Goal: Task Accomplishment & Management: Complete application form

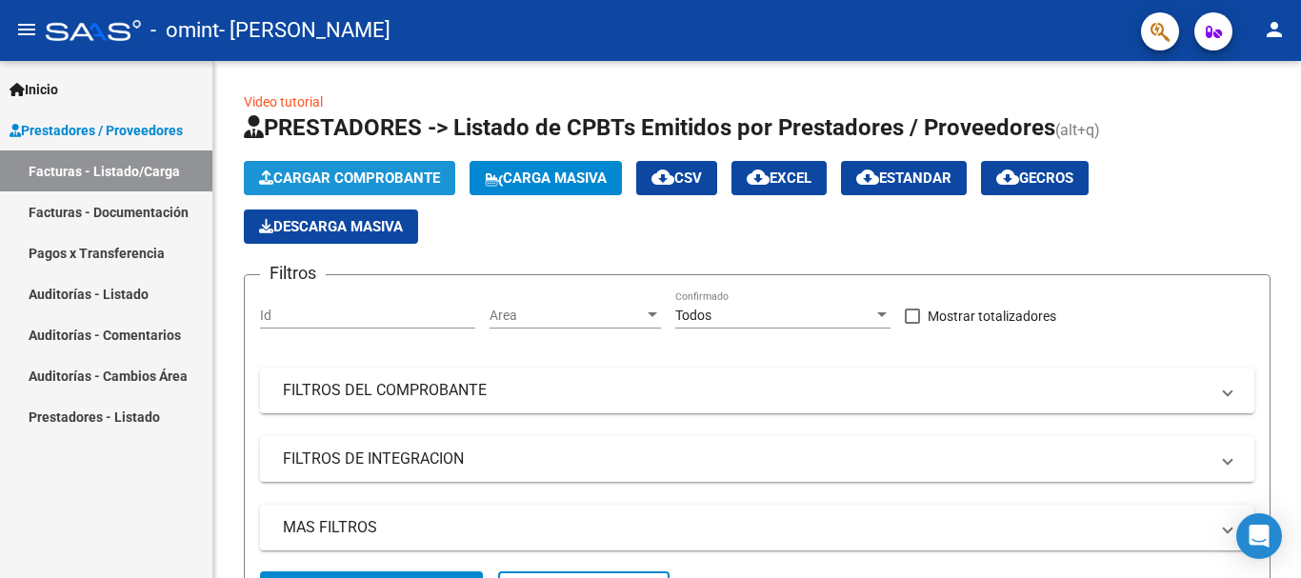
click at [382, 170] on span "Cargar Comprobante" at bounding box center [349, 178] width 181 height 17
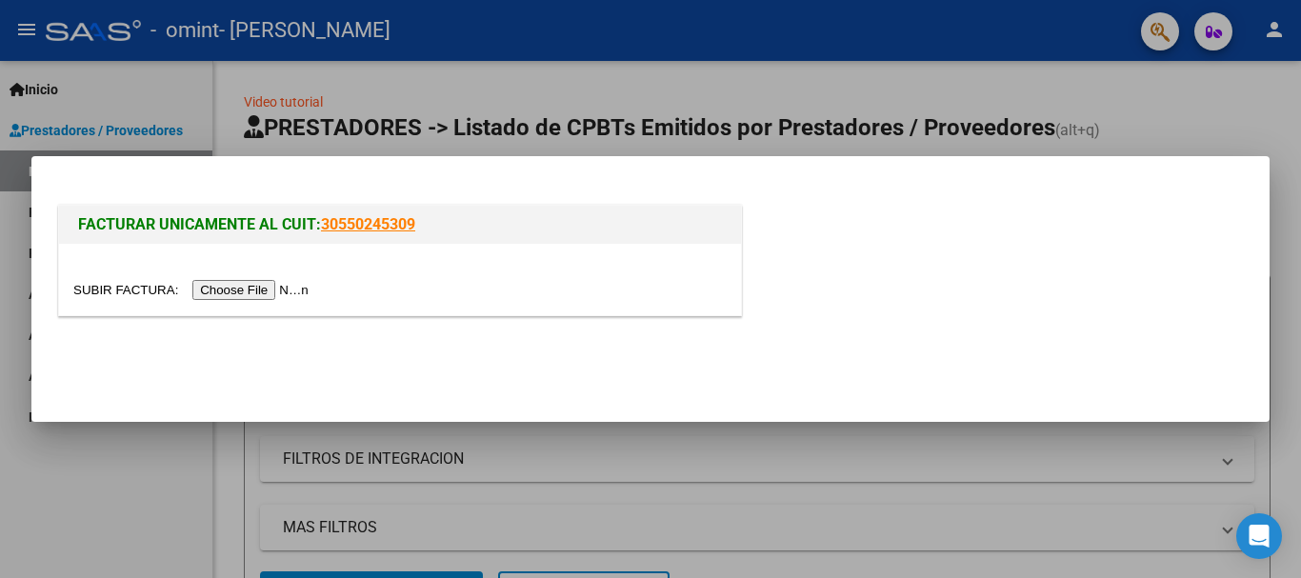
click at [278, 288] on input "file" at bounding box center [193, 290] width 241 height 20
click at [273, 290] on input "file" at bounding box center [193, 290] width 241 height 20
click at [290, 290] on input "file" at bounding box center [193, 290] width 241 height 20
click at [273, 297] on input "file" at bounding box center [193, 290] width 241 height 20
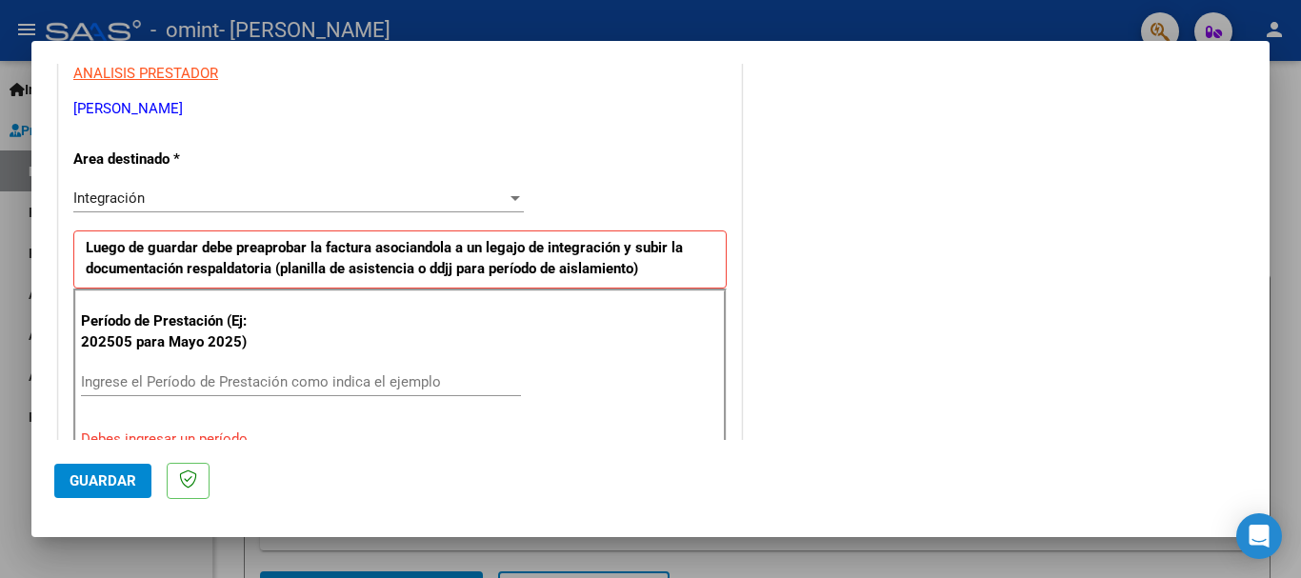
scroll to position [360, 0]
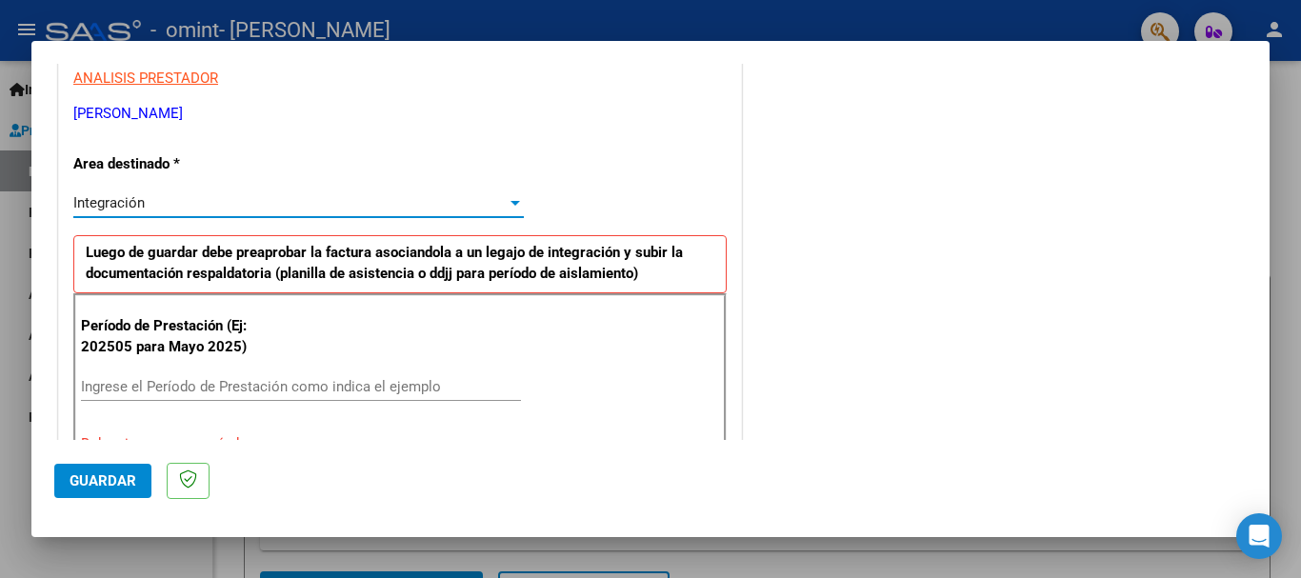
click at [354, 203] on div "Integración" at bounding box center [289, 202] width 433 height 17
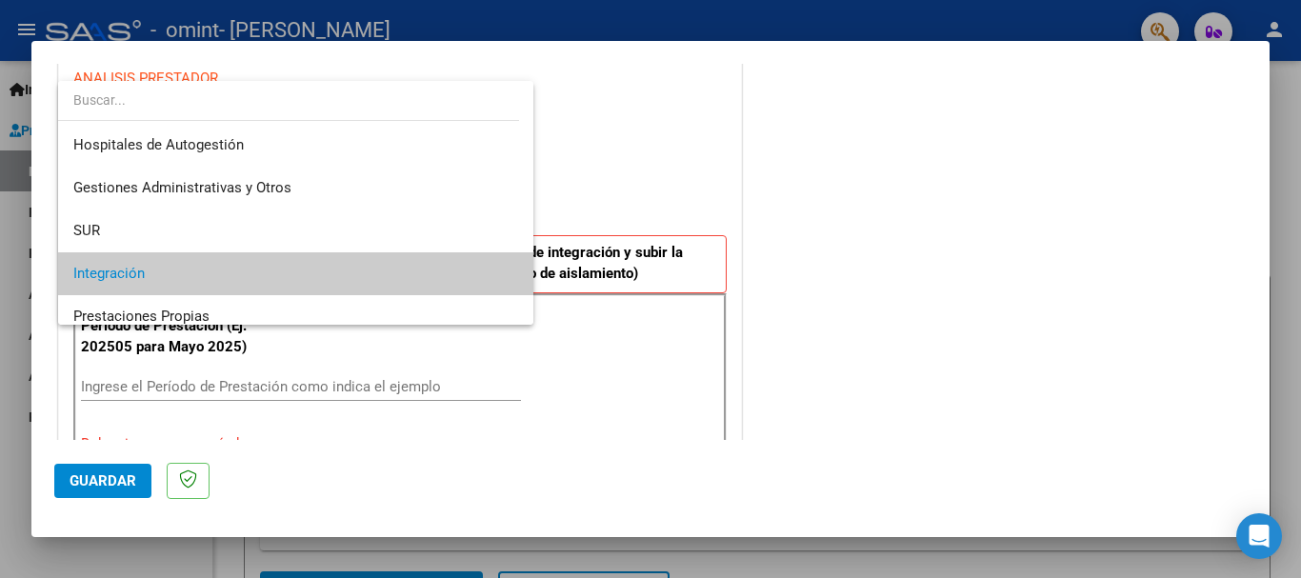
scroll to position [71, 0]
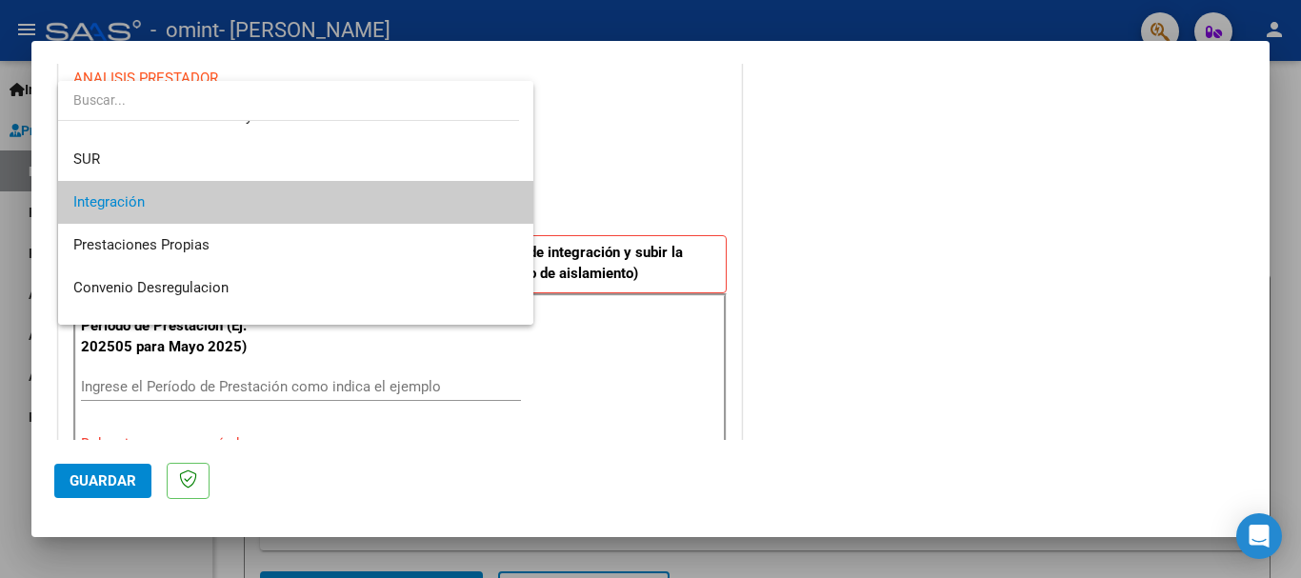
click at [354, 203] on span "Integración" at bounding box center [295, 202] width 445 height 43
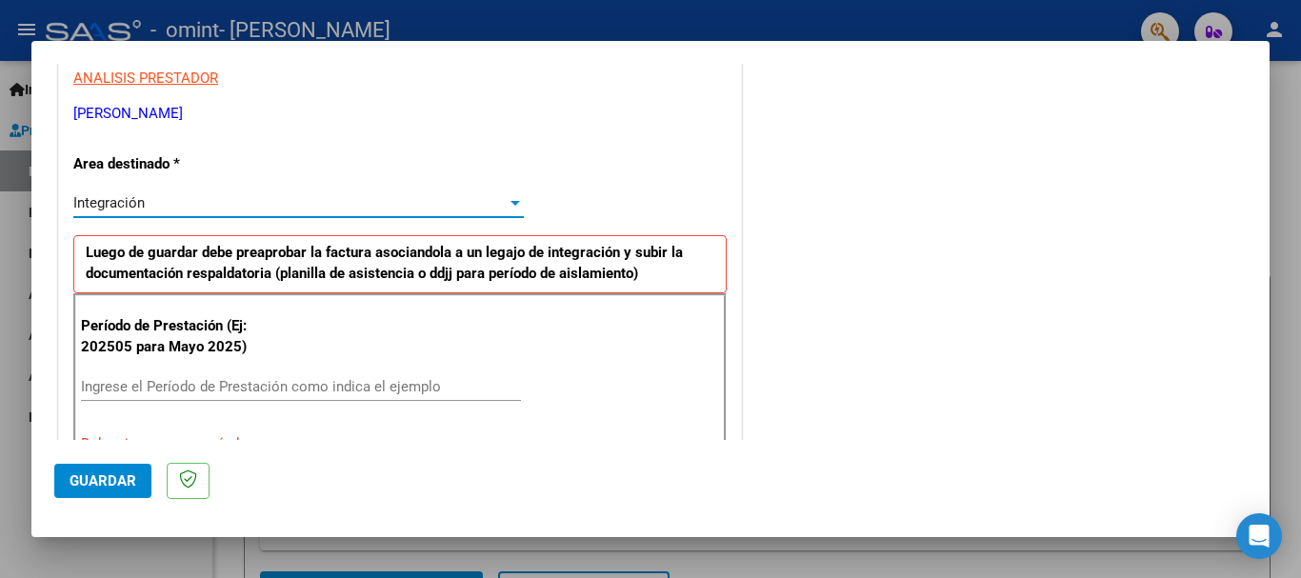
click at [229, 388] on input "Ingrese el Período de Prestación como indica el ejemplo" at bounding box center [301, 386] width 440 height 17
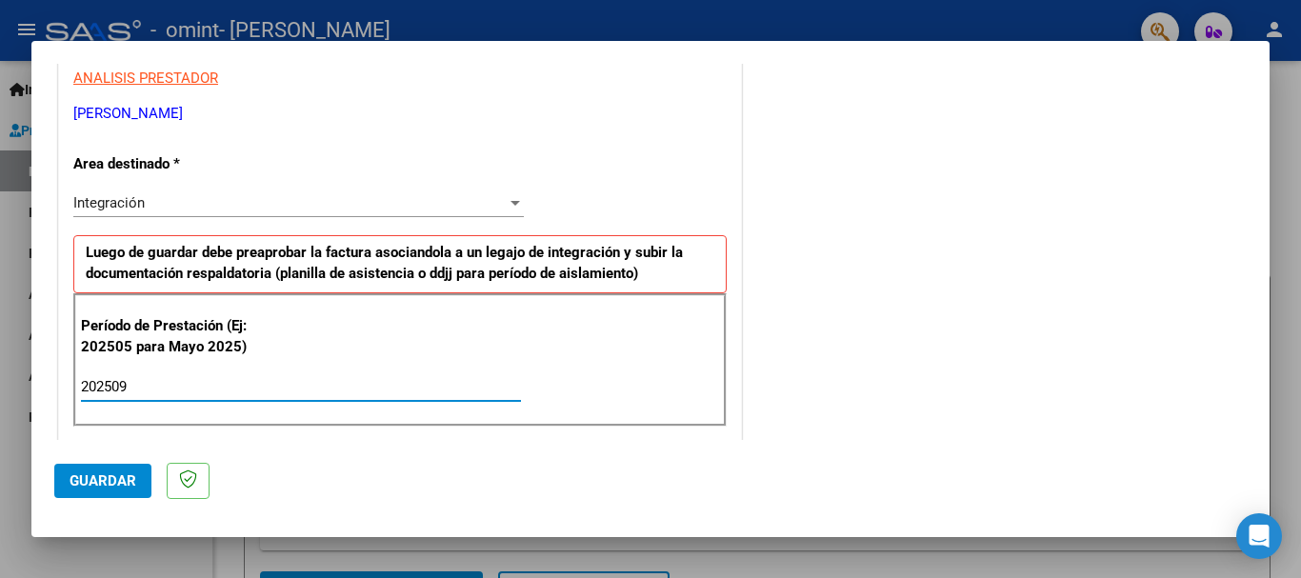
type input "202509"
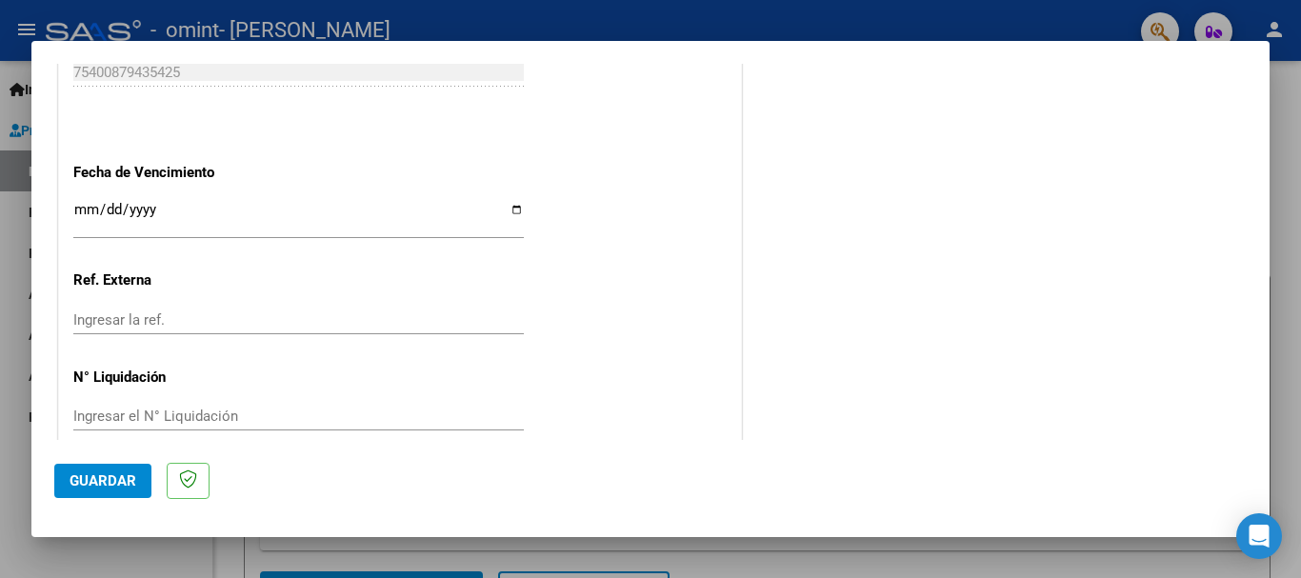
scroll to position [1300, 0]
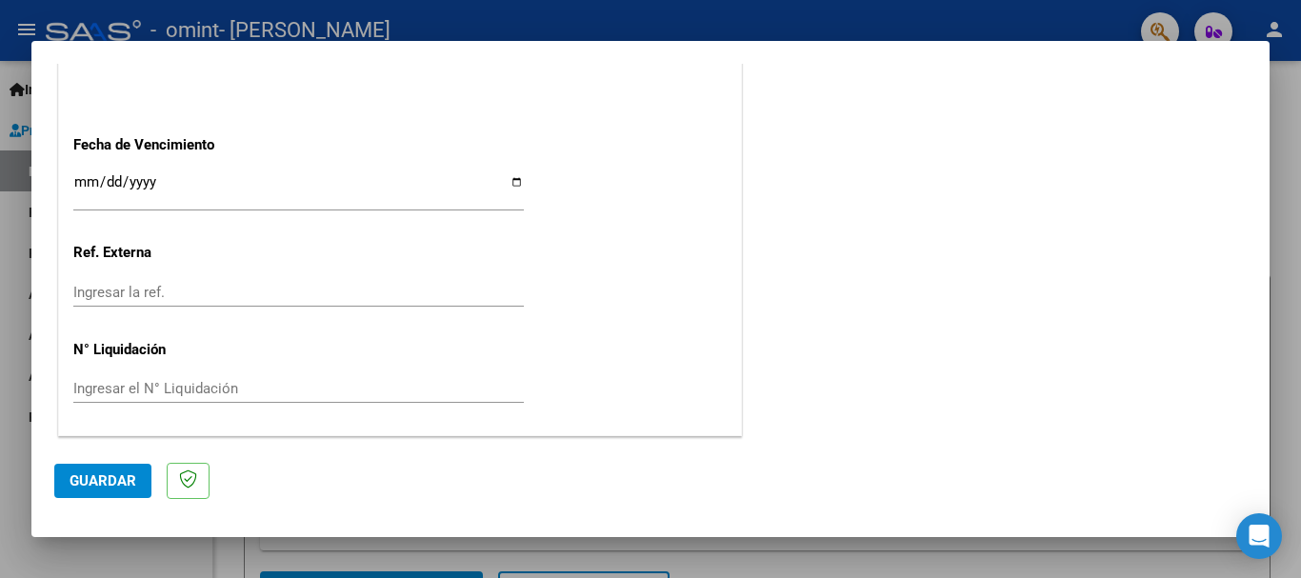
click at [119, 473] on span "Guardar" at bounding box center [103, 480] width 67 height 17
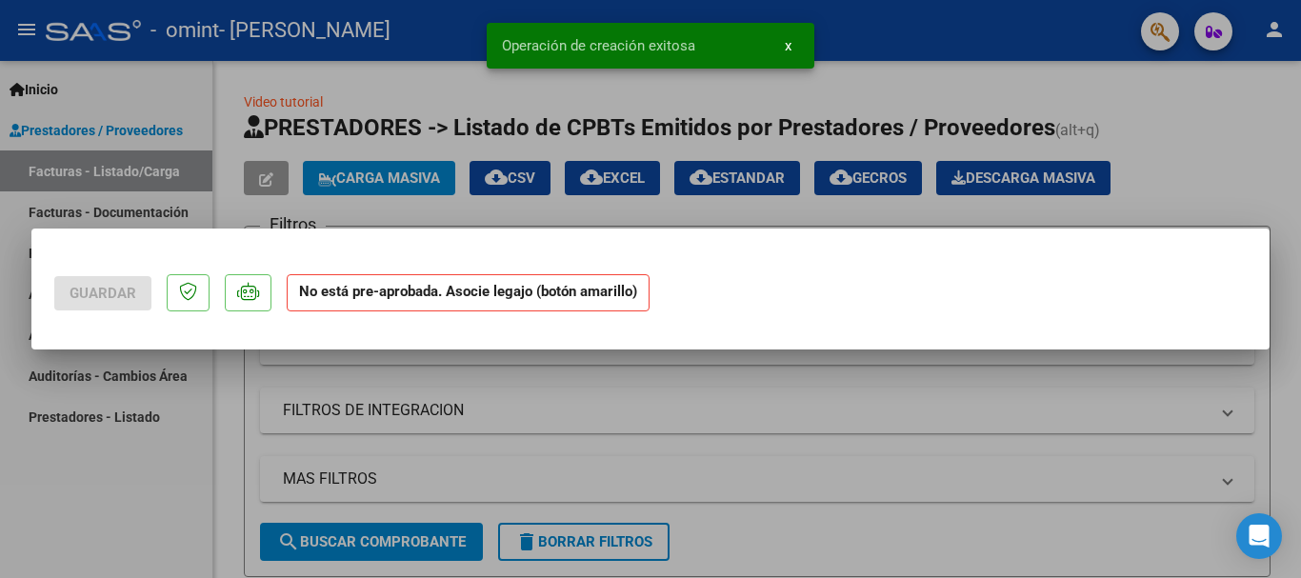
scroll to position [0, 0]
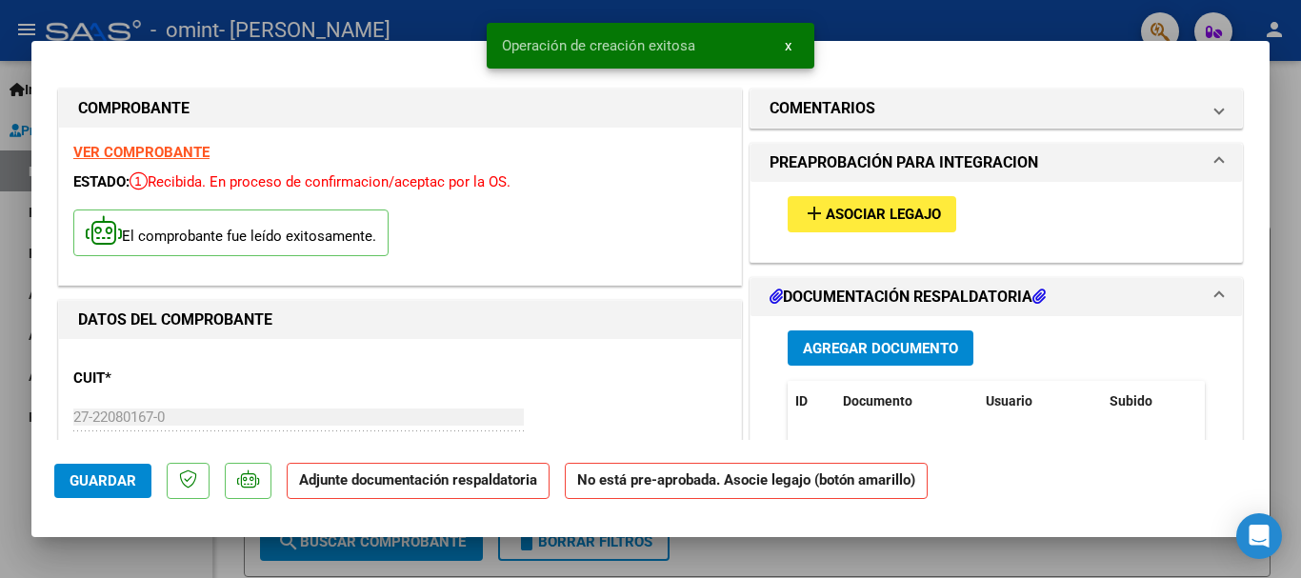
click at [889, 216] on span "Asociar Legajo" at bounding box center [883, 215] width 115 height 17
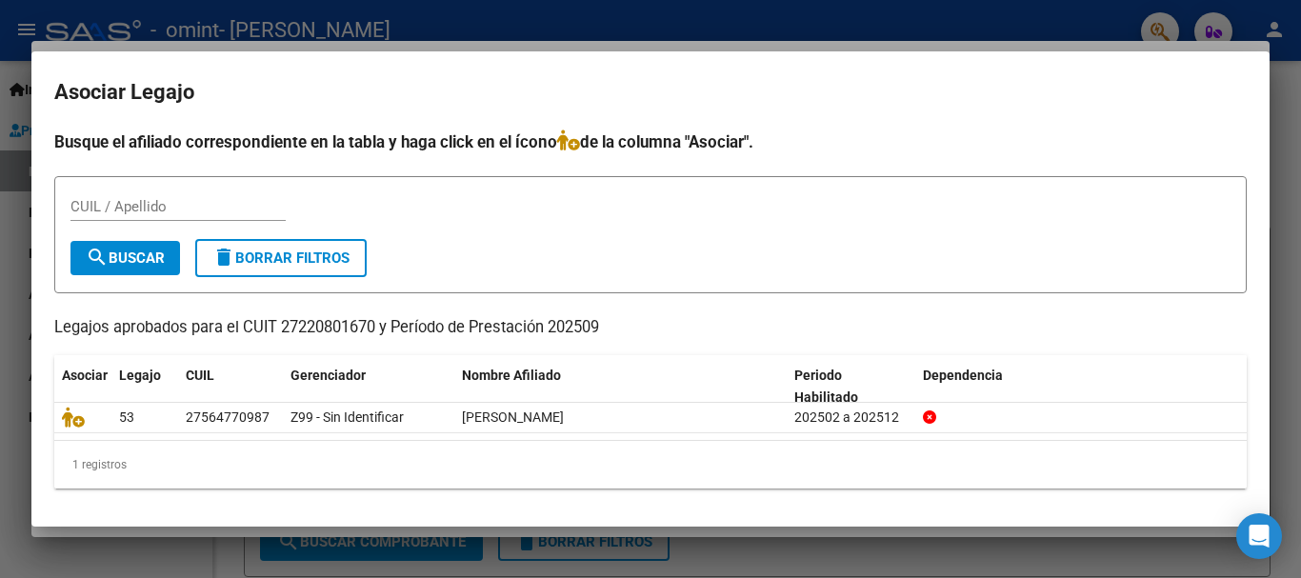
click at [711, 318] on p "Legajos aprobados para el CUIT 27220801670 y Período de Prestación 202509" at bounding box center [650, 328] width 1192 height 24
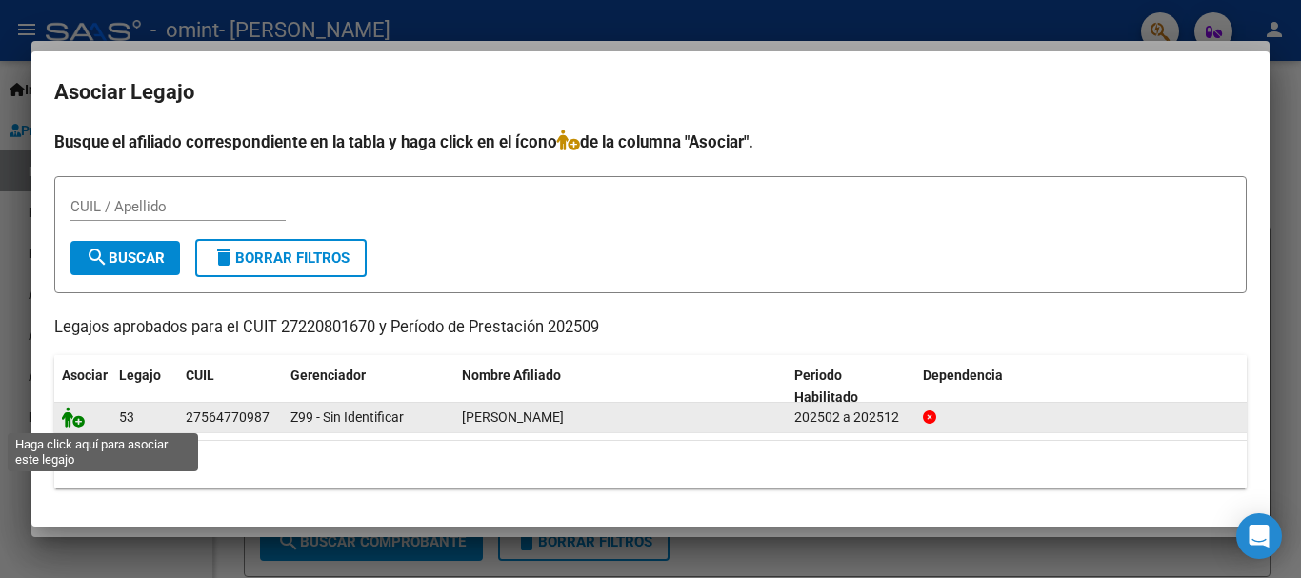
click at [70, 419] on icon at bounding box center [73, 417] width 23 height 21
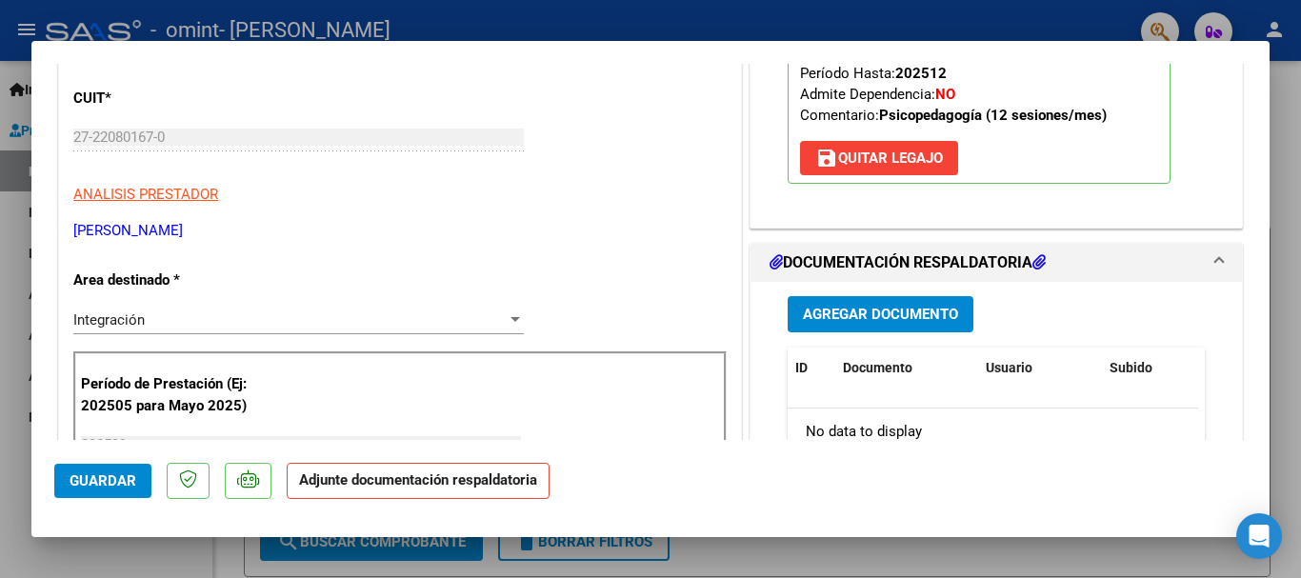
scroll to position [275, 0]
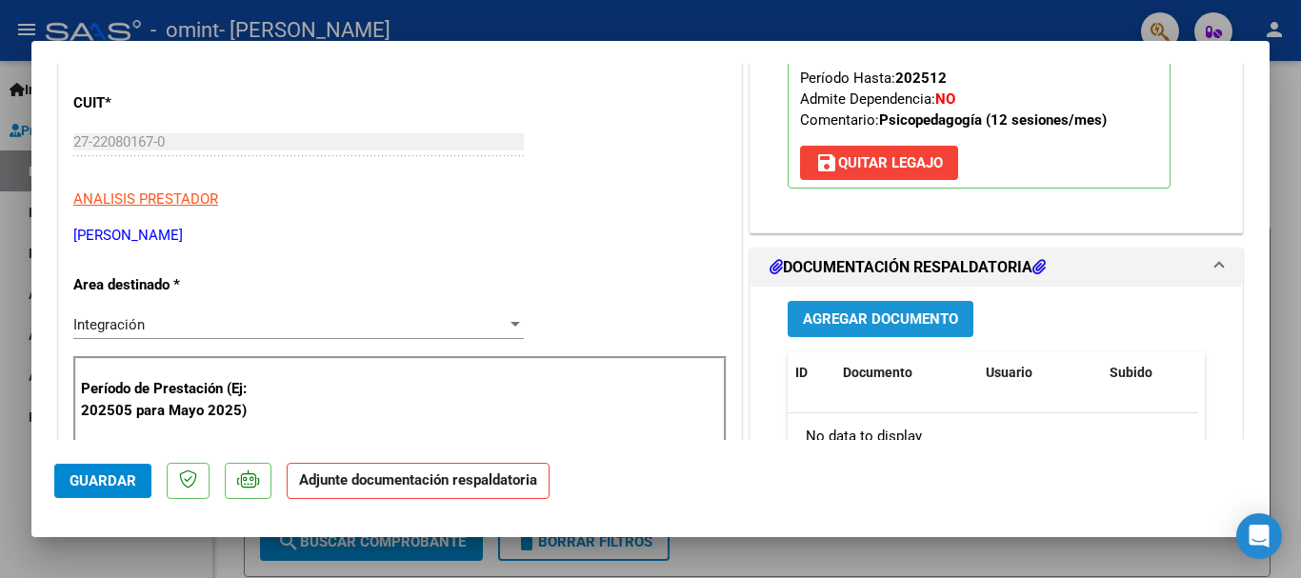
click at [902, 329] on span "Agregar Documento" at bounding box center [880, 319] width 155 height 17
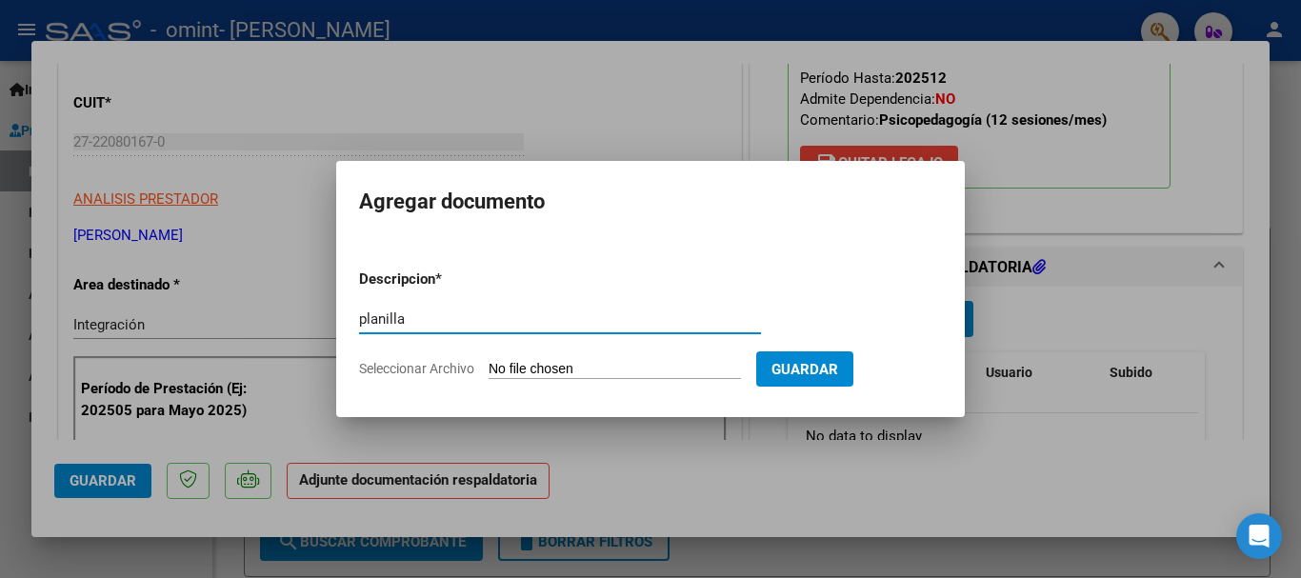
type input "planilla"
click at [549, 361] on input "Seleccionar Archivo" at bounding box center [615, 370] width 252 height 18
type input "C:\fakepath\psicopedagogia planilla.pdf"
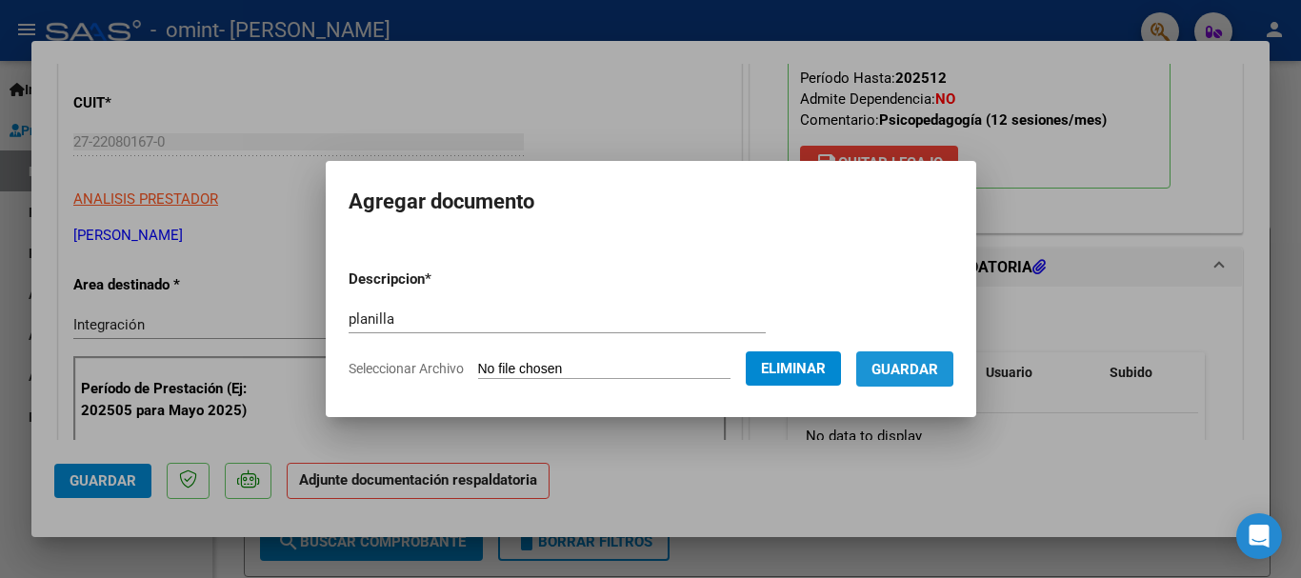
click at [904, 367] on span "Guardar" at bounding box center [904, 369] width 67 height 17
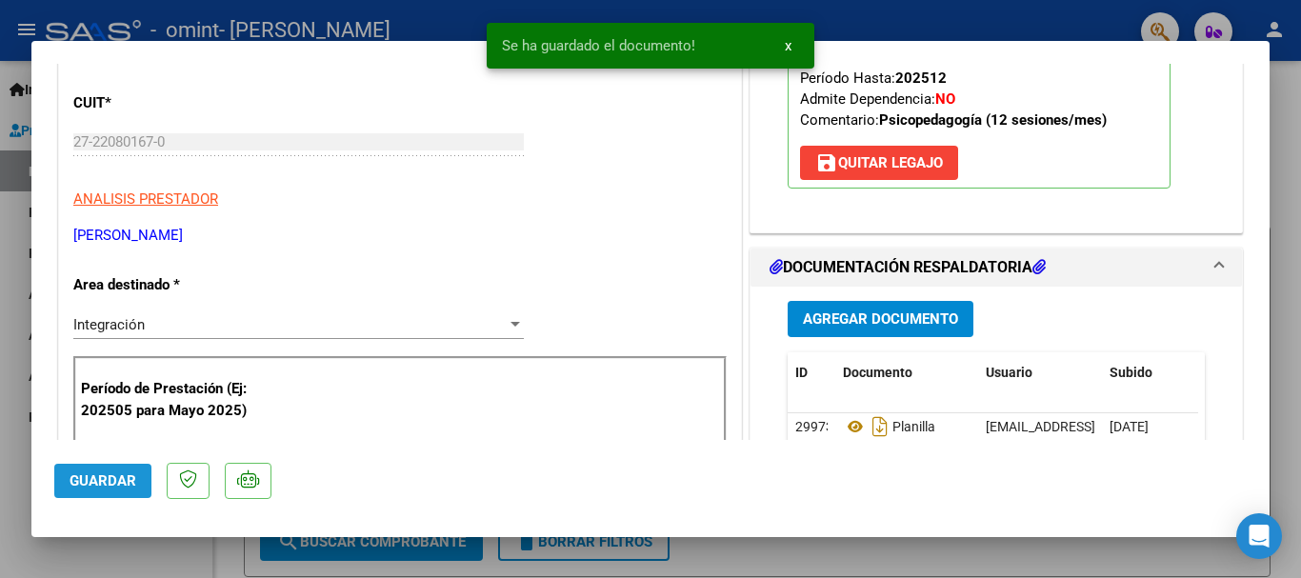
click at [119, 489] on button "Guardar" at bounding box center [102, 481] width 97 height 34
click at [132, 544] on div at bounding box center [650, 289] width 1301 height 578
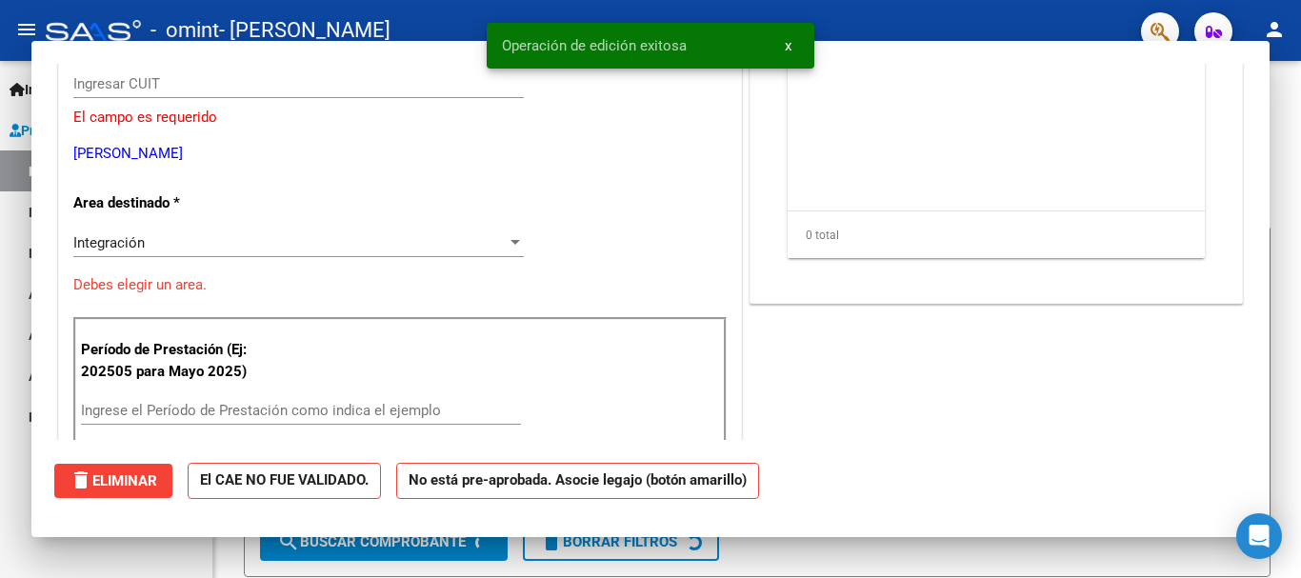
scroll to position [0, 0]
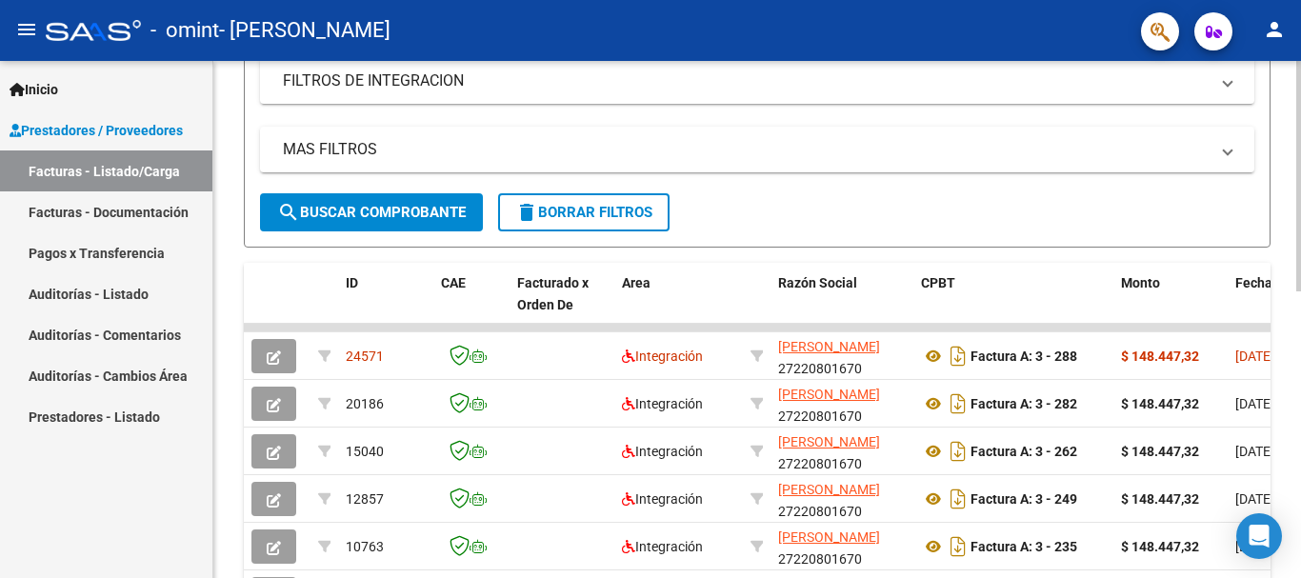
click at [1300, 301] on div at bounding box center [1298, 348] width 5 height 230
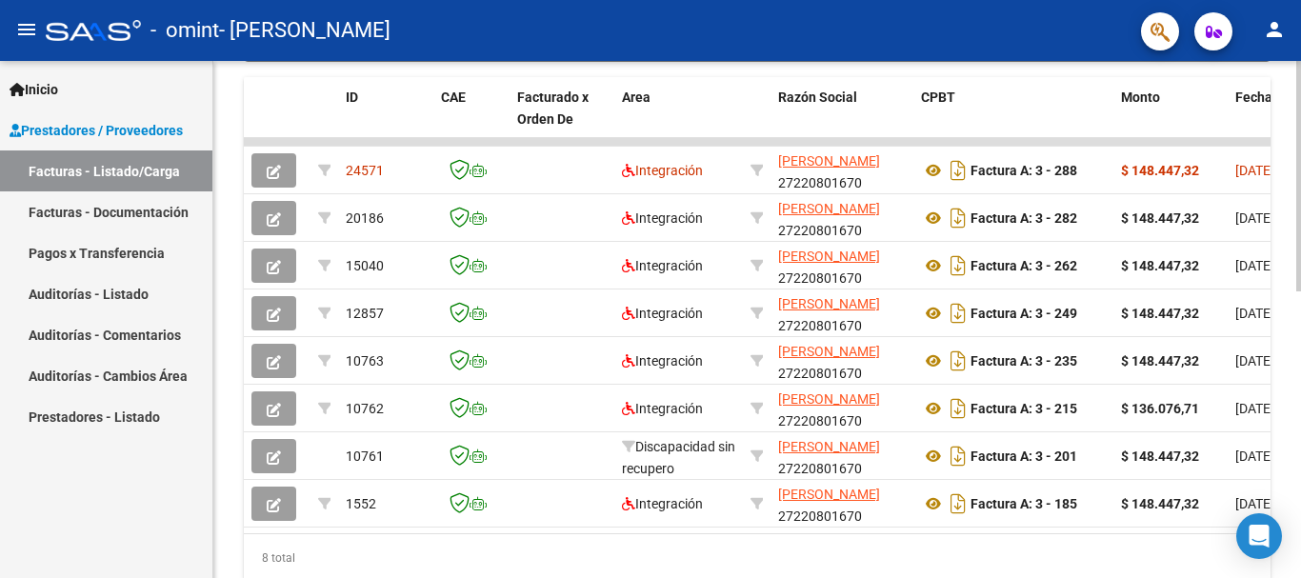
click at [1300, 382] on div at bounding box center [1298, 433] width 5 height 230
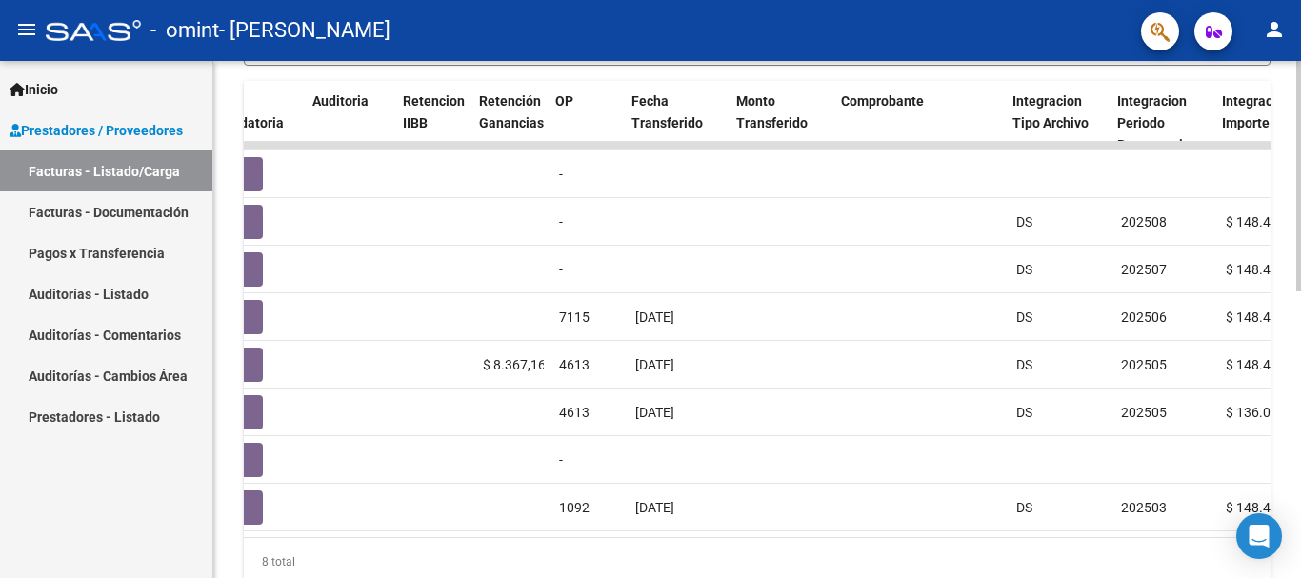
scroll to position [0, 1294]
click at [668, 537] on datatable-body "24571 Integración [PERSON_NAME] 27220801670 Factura A: 3 - 288 $ 148.447,32 [DA…" at bounding box center [757, 339] width 1027 height 395
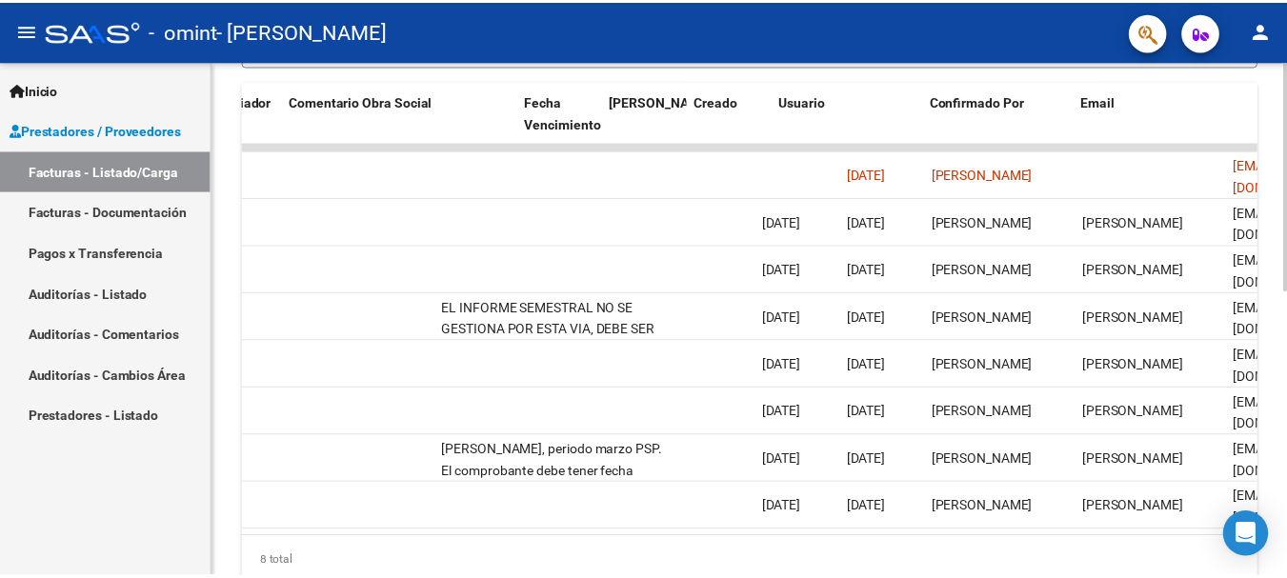
scroll to position [0, 2988]
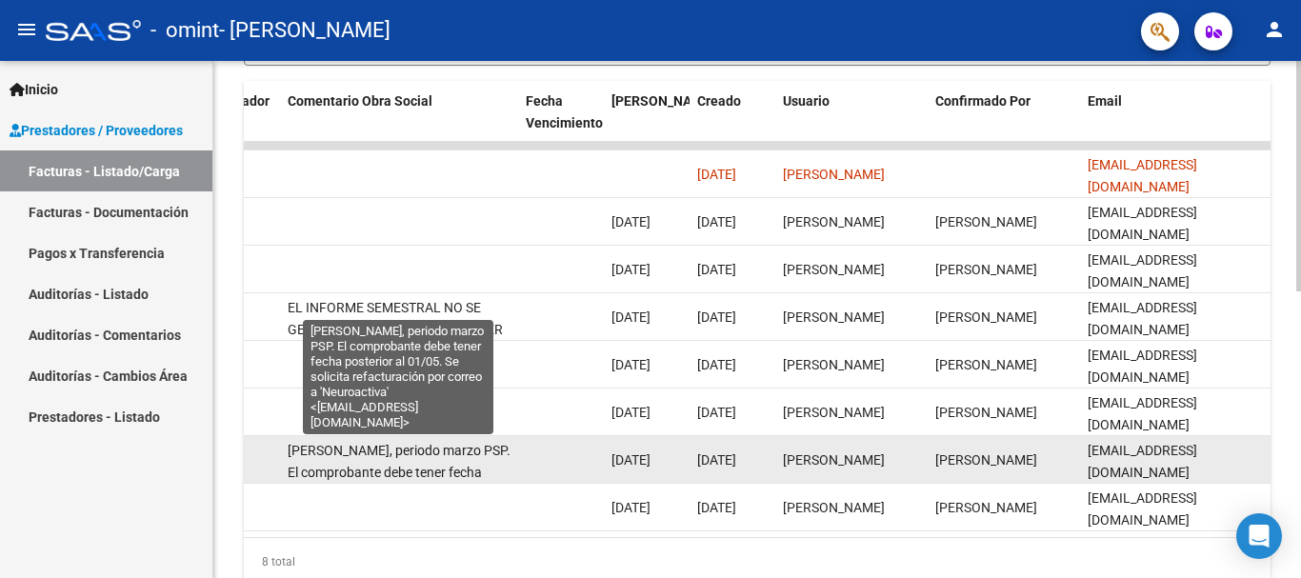
click at [472, 467] on span "[PERSON_NAME], periodo marzo PSP. El comprobante debe tener fecha posterior al …" at bounding box center [399, 505] width 223 height 124
click at [462, 455] on span "[PERSON_NAME], periodo marzo PSP. El comprobante debe tener fecha posterior al …" at bounding box center [399, 505] width 223 height 124
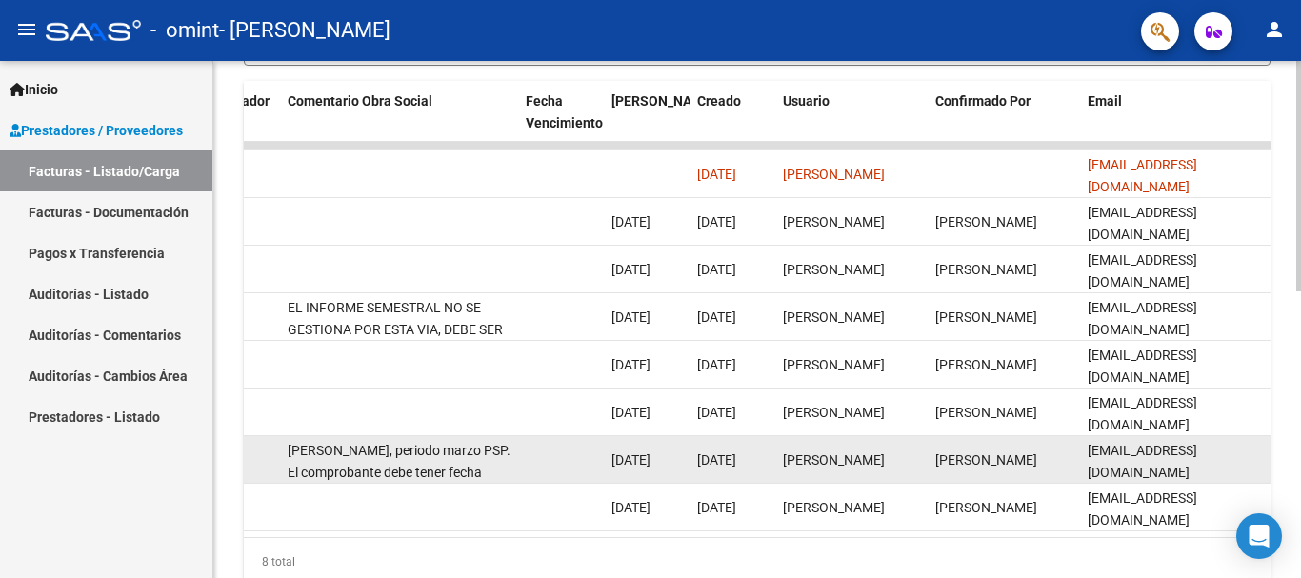
click at [442, 462] on div "[PERSON_NAME], periodo marzo PSP. El comprobante debe tener fecha posterior al …" at bounding box center [399, 460] width 223 height 40
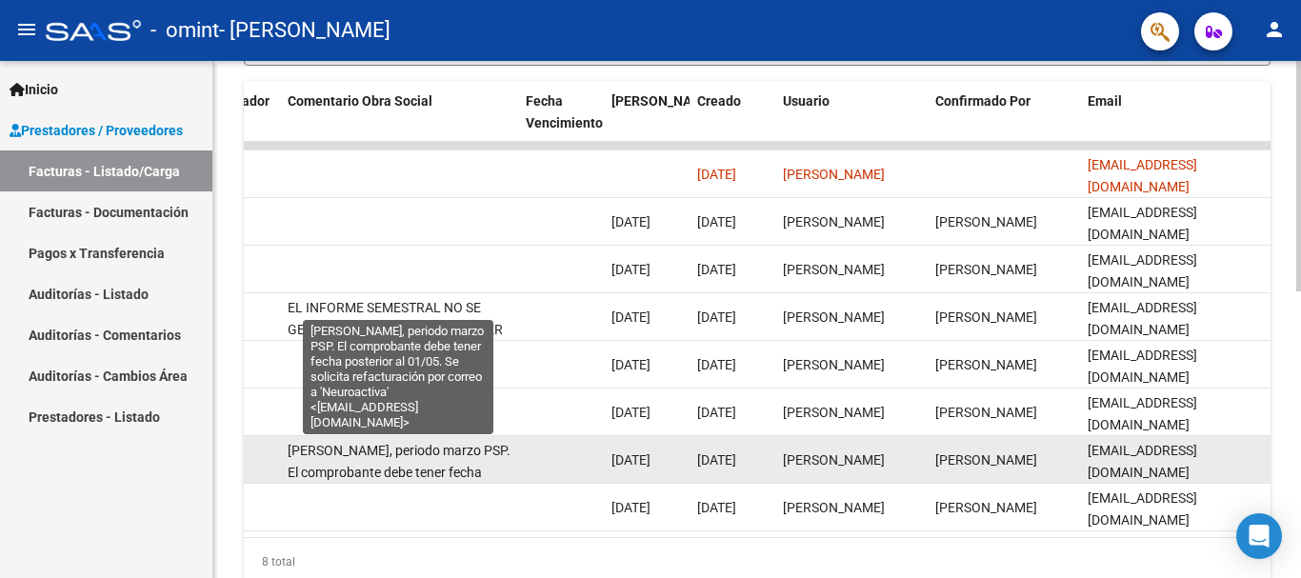
click at [471, 449] on span "[PERSON_NAME], periodo marzo PSP. El comprobante debe tener fecha posterior al …" at bounding box center [399, 505] width 223 height 124
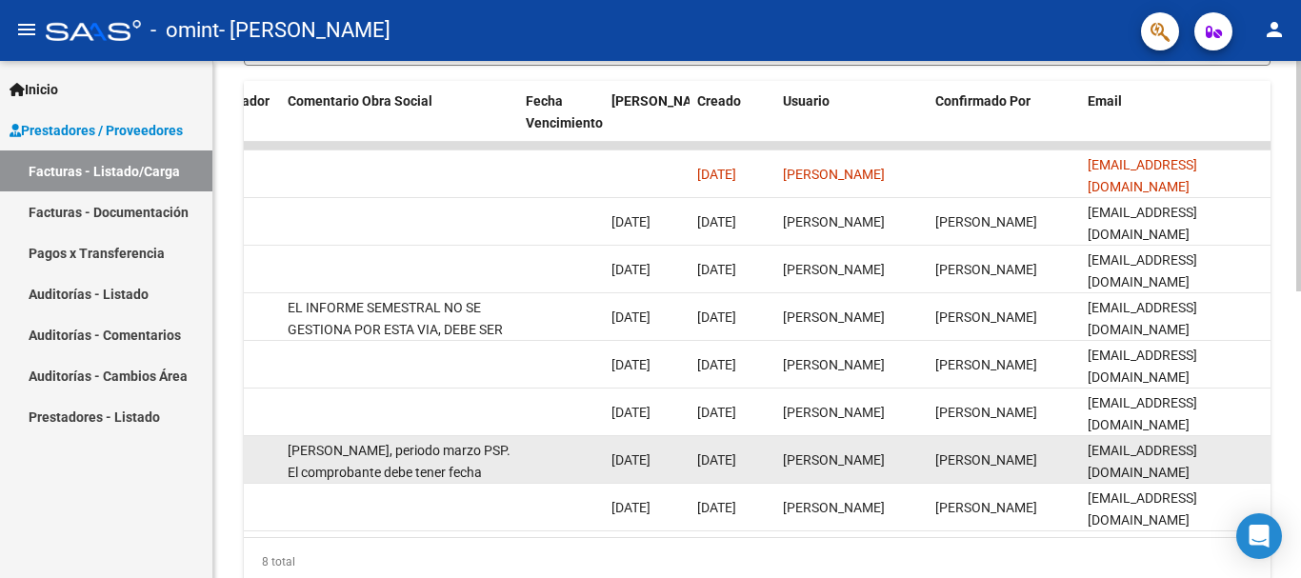
click at [471, 449] on span "[PERSON_NAME], periodo marzo PSP. El comprobante debe tener fecha posterior al …" at bounding box center [399, 505] width 223 height 124
click at [493, 450] on span "[PERSON_NAME], periodo marzo PSP. El comprobante debe tener fecha posterior al …" at bounding box center [399, 505] width 223 height 124
click at [509, 477] on div "[PERSON_NAME], periodo marzo PSP. El comprobante debe tener fecha posterior al …" at bounding box center [399, 460] width 223 height 40
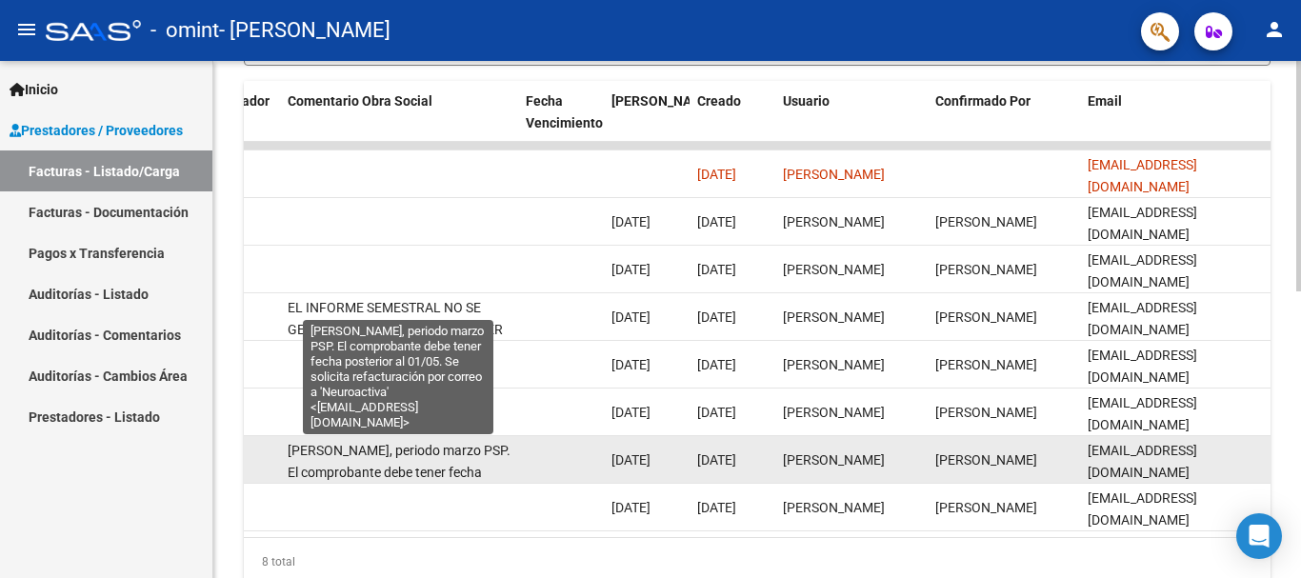
click at [487, 466] on span "[PERSON_NAME], periodo marzo PSP. El comprobante debe tener fecha posterior al …" at bounding box center [399, 505] width 223 height 124
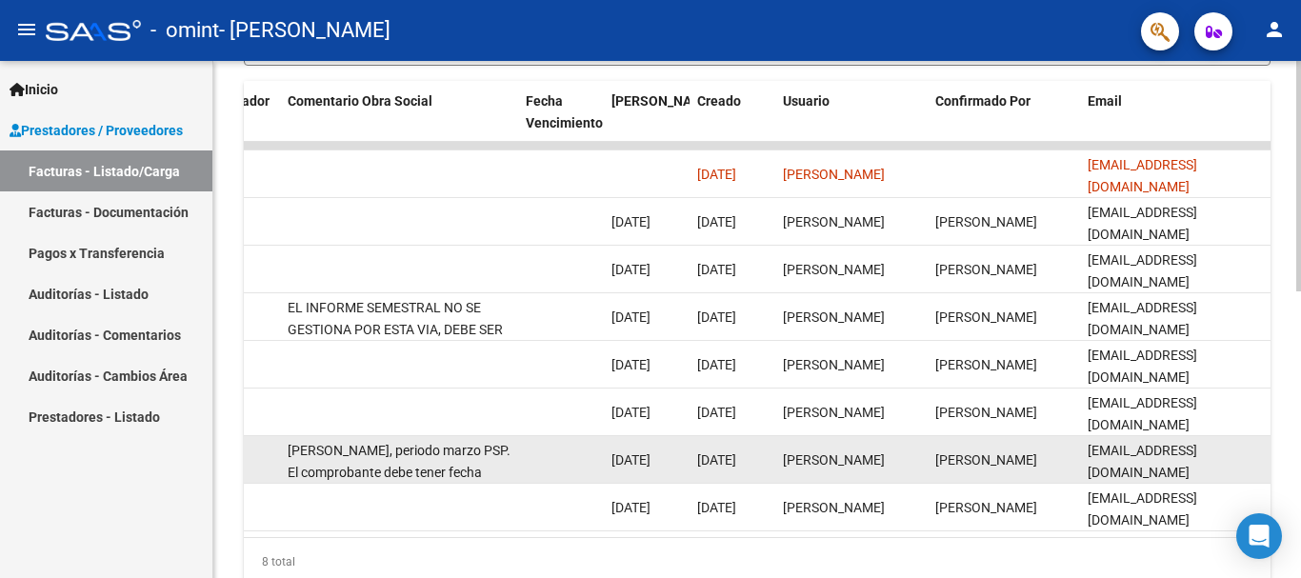
click at [487, 466] on span "[PERSON_NAME], periodo marzo PSP. El comprobante debe tener fecha posterior al …" at bounding box center [399, 505] width 223 height 124
click at [497, 466] on span "[PERSON_NAME], periodo marzo PSP. El comprobante debe tener fecha posterior al …" at bounding box center [399, 505] width 223 height 124
click at [474, 461] on div "[PERSON_NAME], periodo marzo PSP. El comprobante debe tener fecha posterior al …" at bounding box center [399, 460] width 223 height 40
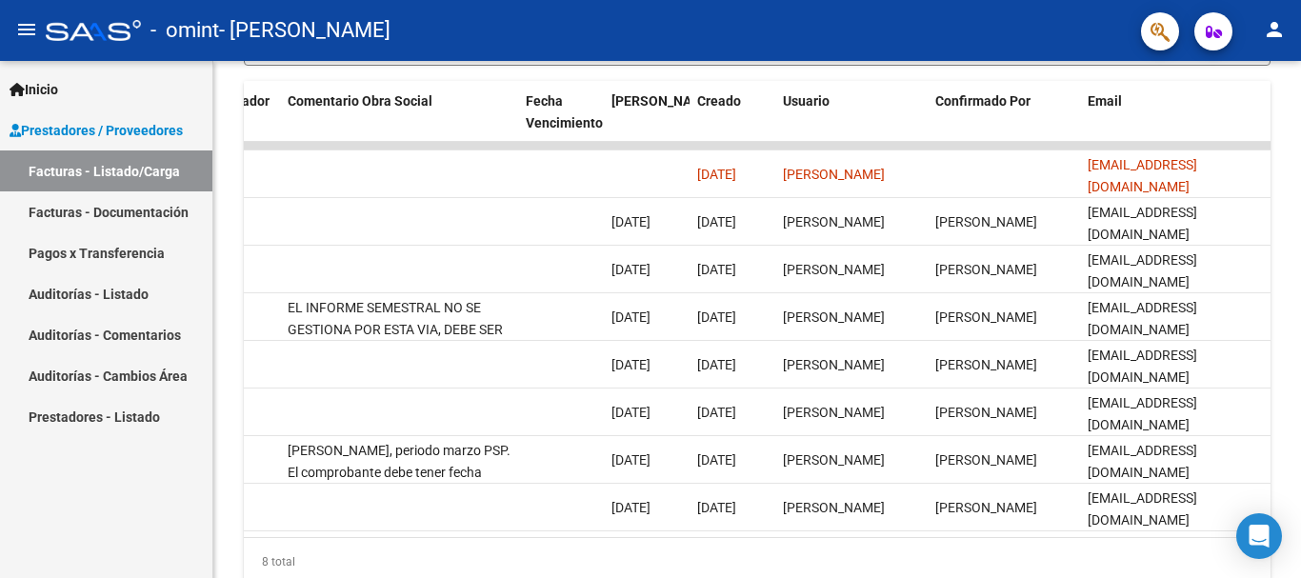
click at [1284, 26] on mat-icon "person" at bounding box center [1274, 29] width 23 height 23
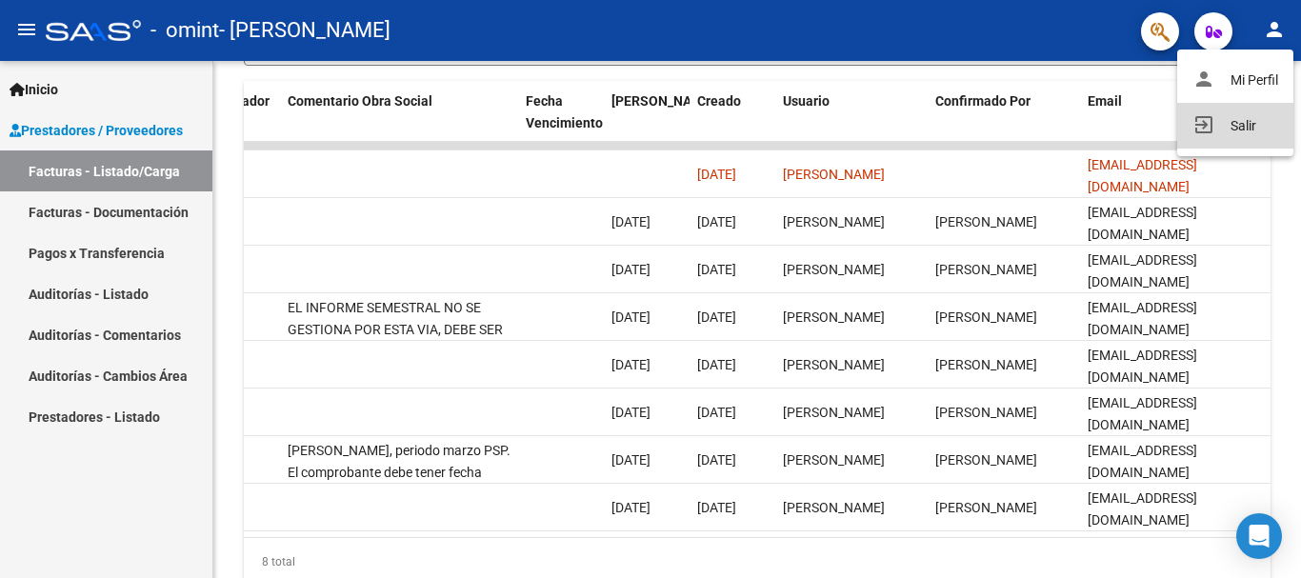
click at [1229, 133] on button "exit_to_app Salir" at bounding box center [1235, 126] width 116 height 46
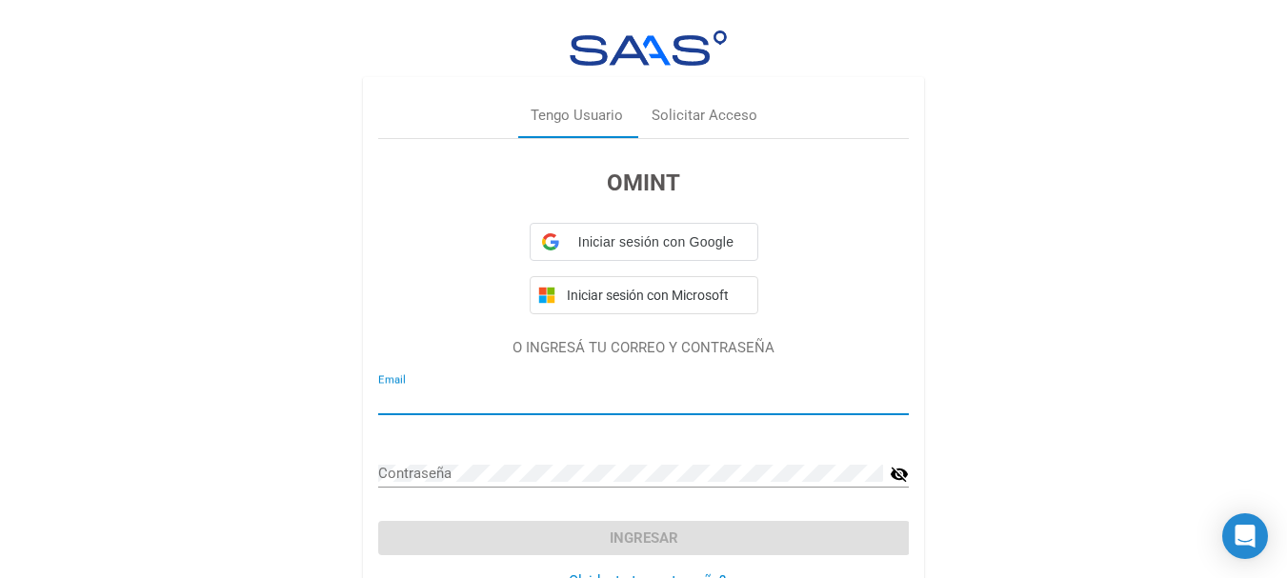
type input "[EMAIL_ADDRESS][DOMAIN_NAME]"
